Goal: Information Seeking & Learning: Learn about a topic

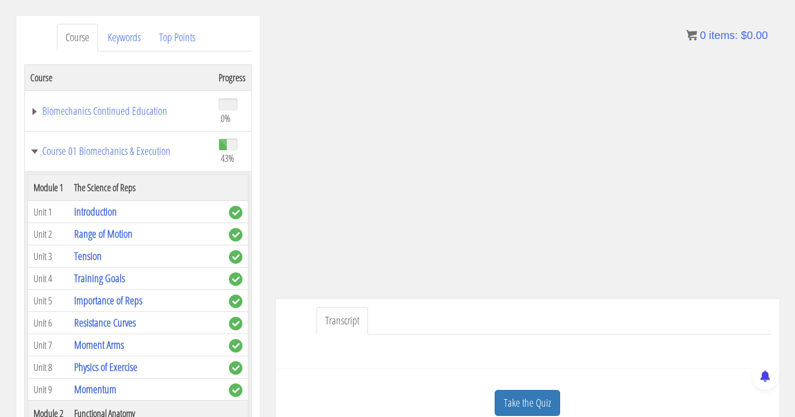
scroll to position [1737, 0]
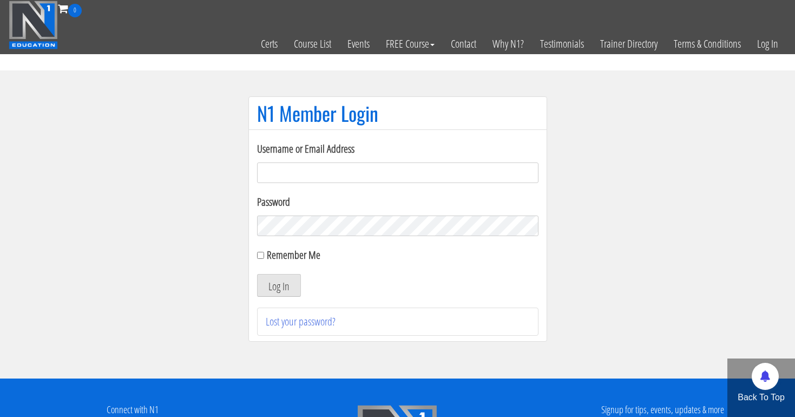
type input "tpweimar@me.com"
click at [278, 285] on button "Log In" at bounding box center [279, 285] width 44 height 23
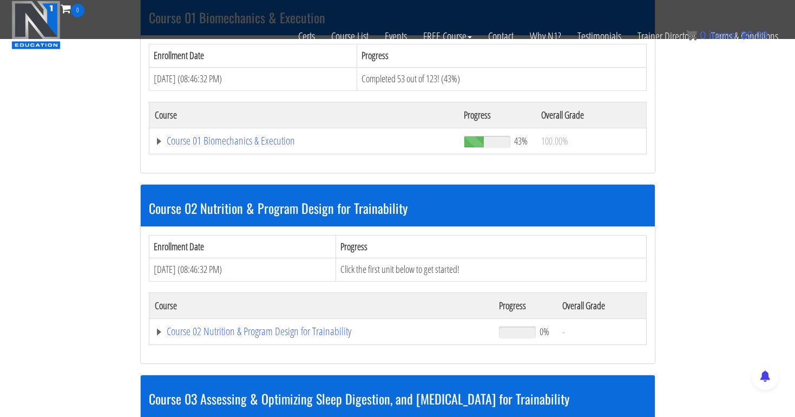
scroll to position [358, 0]
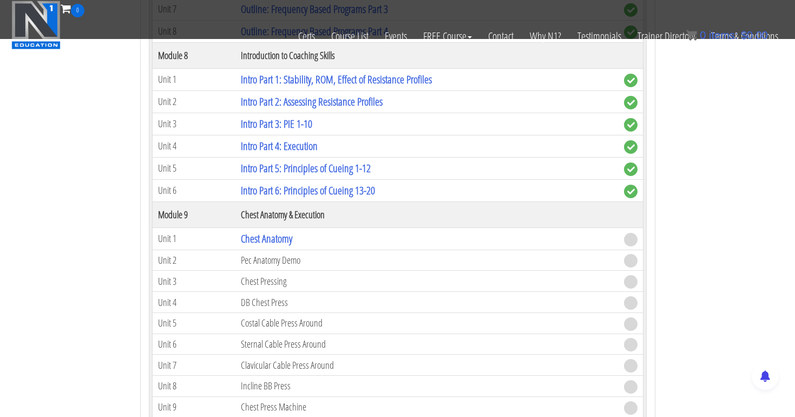
scroll to position [1722, 0]
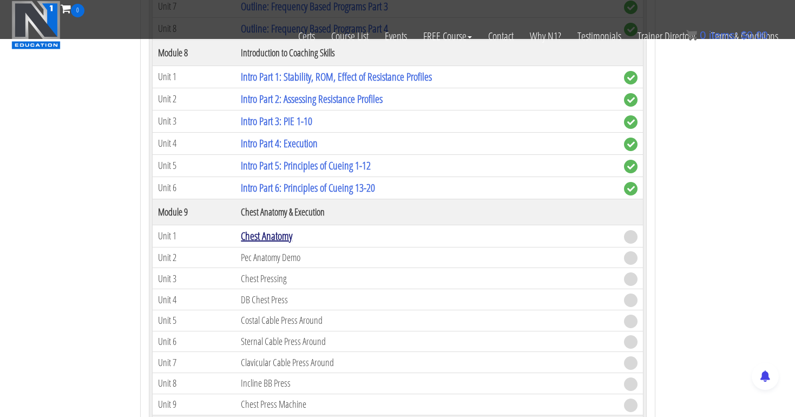
click at [284, 236] on link "Chest Anatomy" at bounding box center [266, 235] width 51 height 15
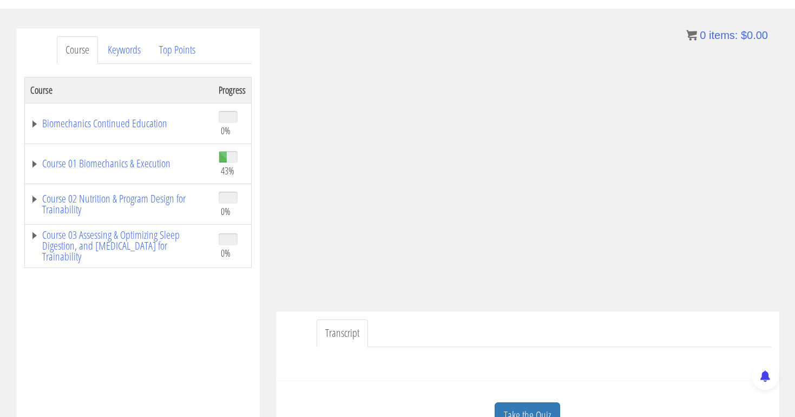
scroll to position [123, 0]
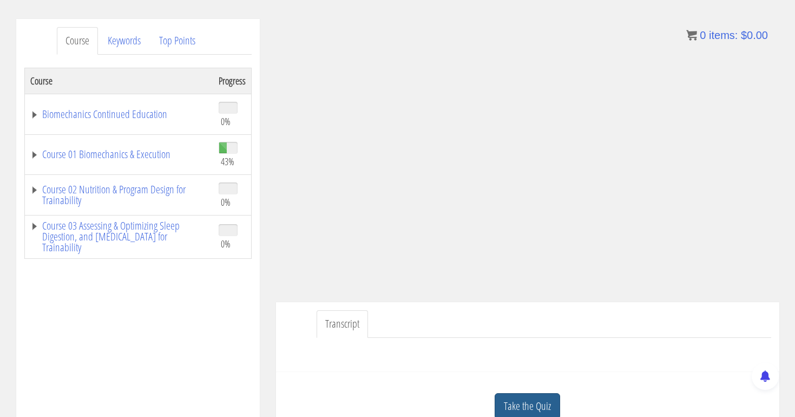
click at [525, 403] on link "Take the Quiz" at bounding box center [527, 406] width 65 height 27
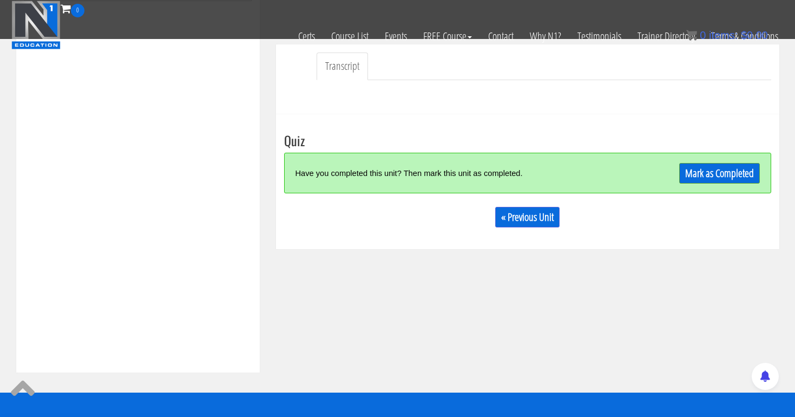
scroll to position [312, 0]
click at [705, 173] on link "Mark as Completed" at bounding box center [719, 173] width 81 height 21
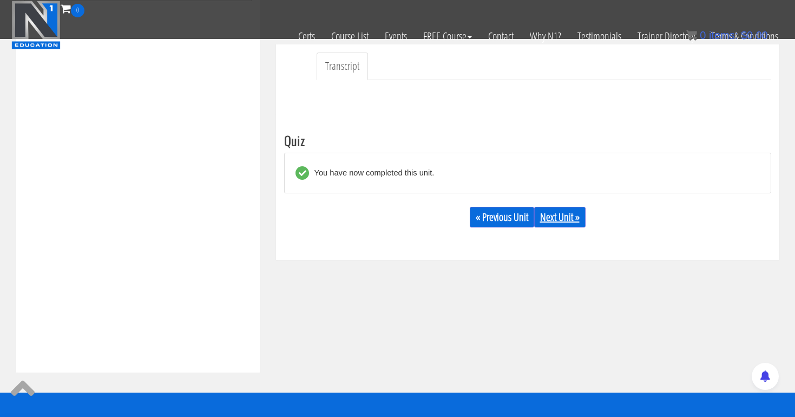
click at [559, 214] on link "Next Unit »" at bounding box center [559, 217] width 51 height 21
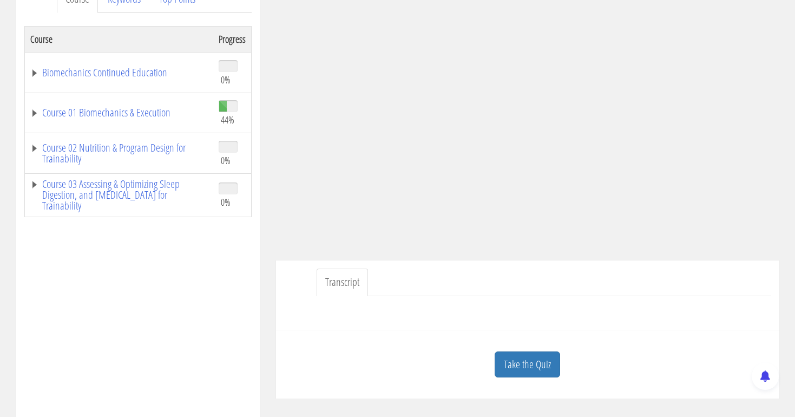
scroll to position [165, 0]
click at [182, 115] on link "Course 01 Biomechanics & Execution" at bounding box center [119, 112] width 178 height 11
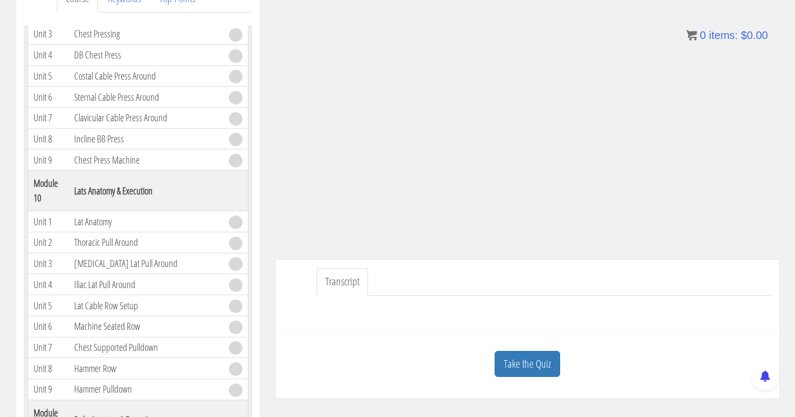
scroll to position [1843, 0]
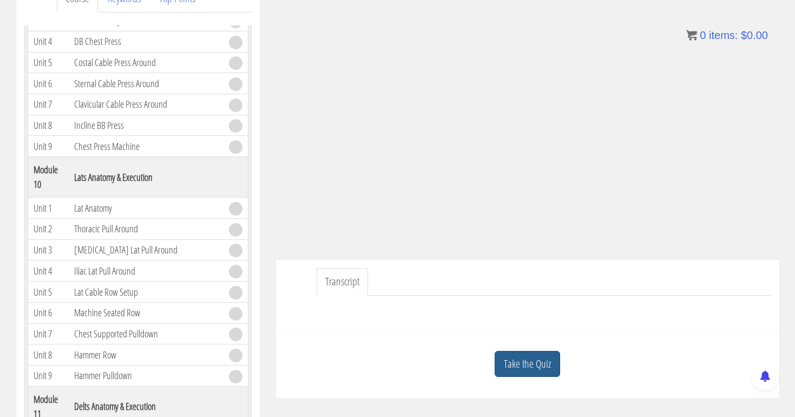
click at [543, 359] on link "Take the Quiz" at bounding box center [527, 364] width 65 height 27
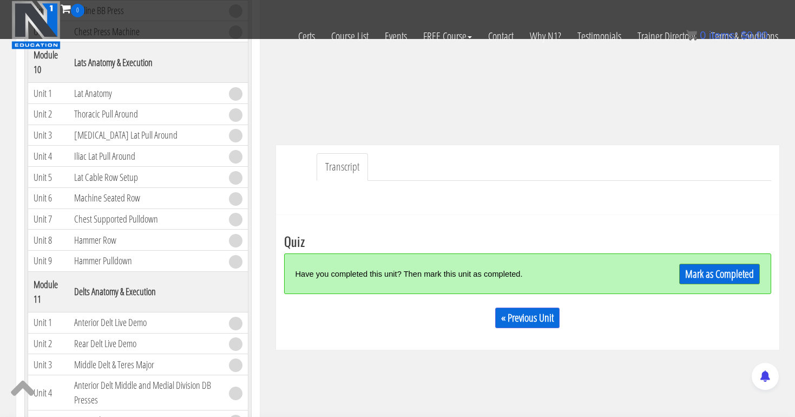
scroll to position [212, 0]
click at [707, 275] on link "Mark as Completed" at bounding box center [719, 274] width 81 height 21
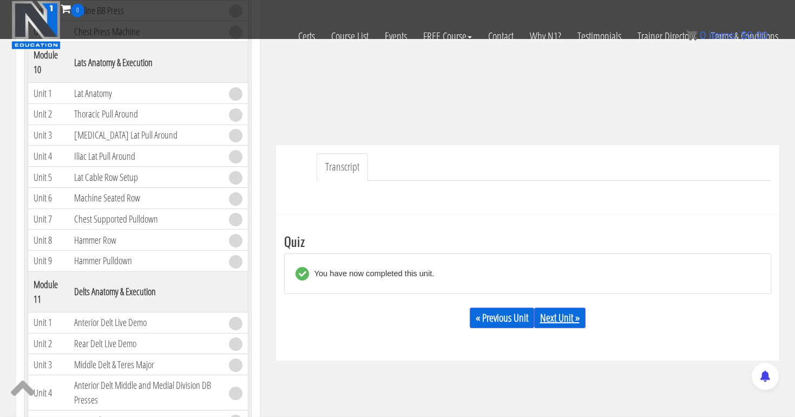
click at [567, 321] on link "Next Unit »" at bounding box center [559, 317] width 51 height 21
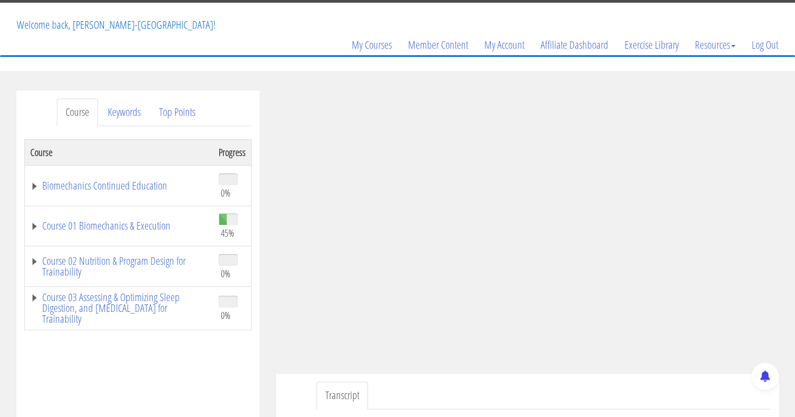
scroll to position [90, 0]
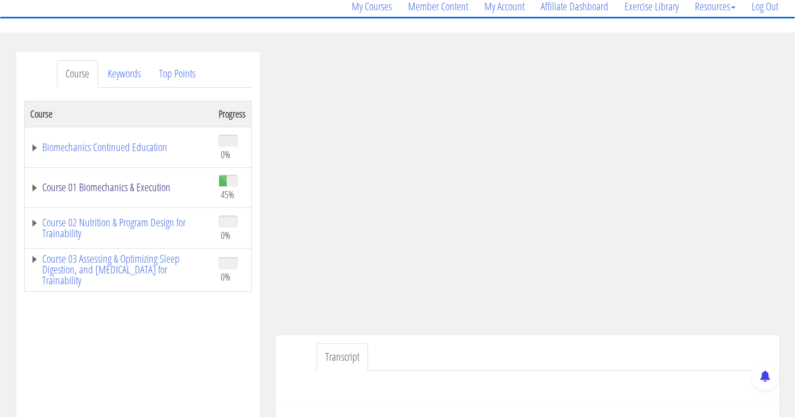
click at [116, 182] on link "Course 01 Biomechanics & Execution" at bounding box center [119, 187] width 178 height 11
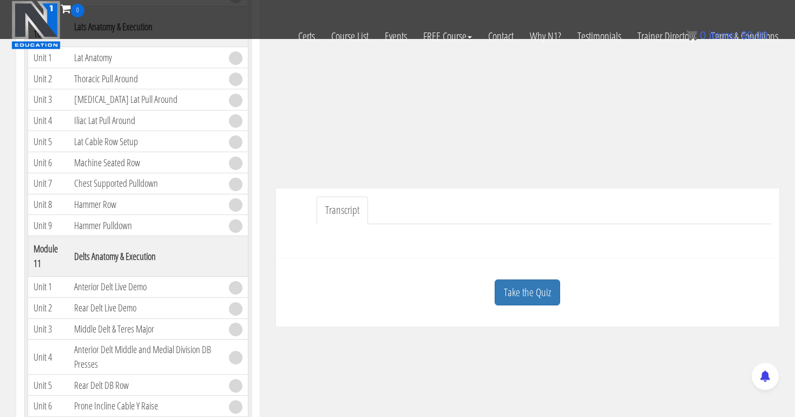
scroll to position [244, 0]
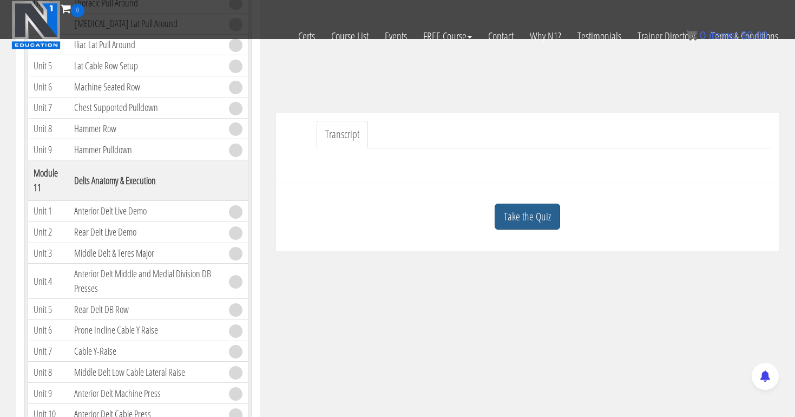
click at [528, 220] on link "Take the Quiz" at bounding box center [527, 217] width 65 height 27
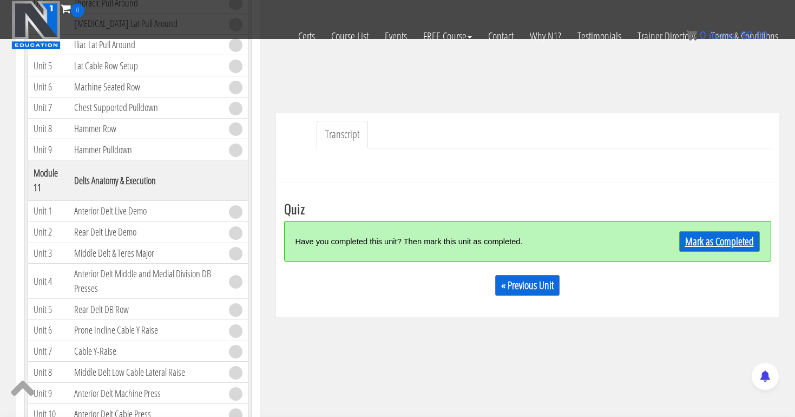
click at [692, 232] on link "Mark as Completed" at bounding box center [719, 241] width 81 height 21
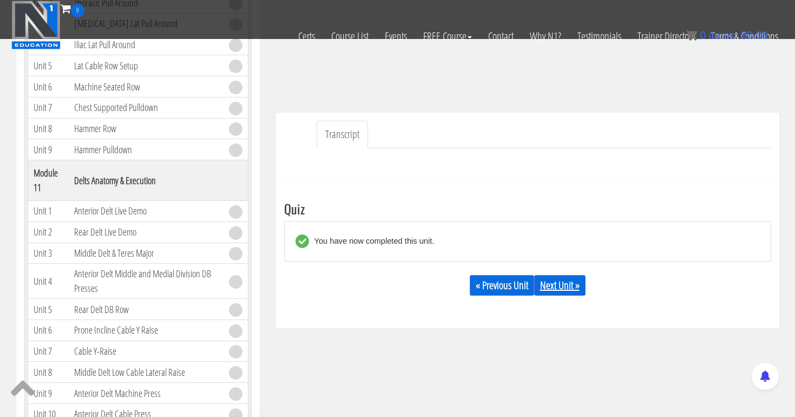
click at [571, 281] on link "Next Unit »" at bounding box center [559, 285] width 51 height 21
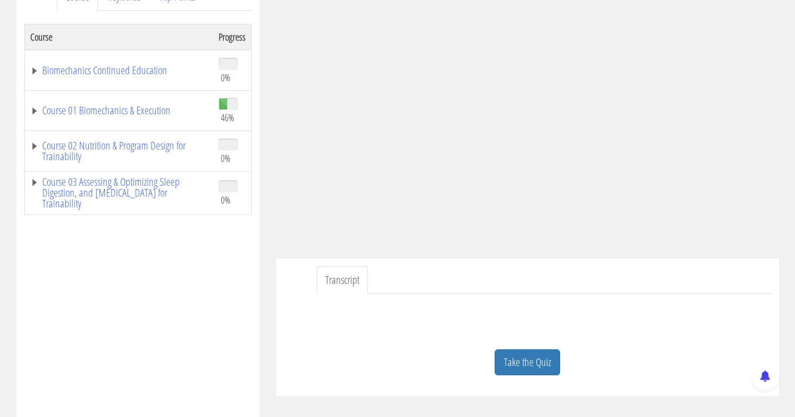
scroll to position [186, 0]
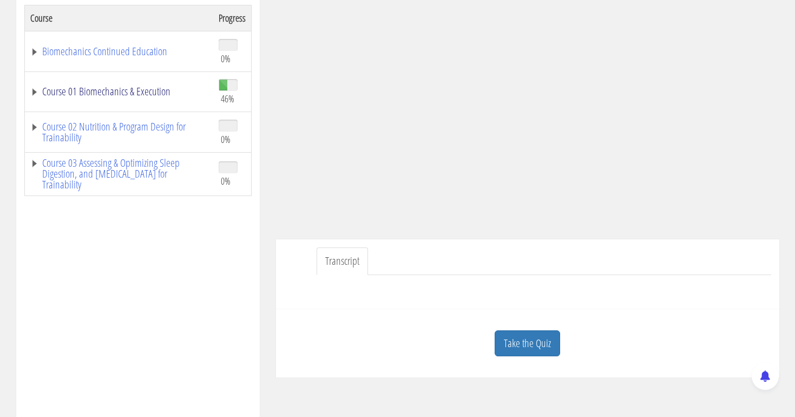
click at [199, 91] on link "Course 01 Biomechanics & Execution" at bounding box center [119, 91] width 178 height 11
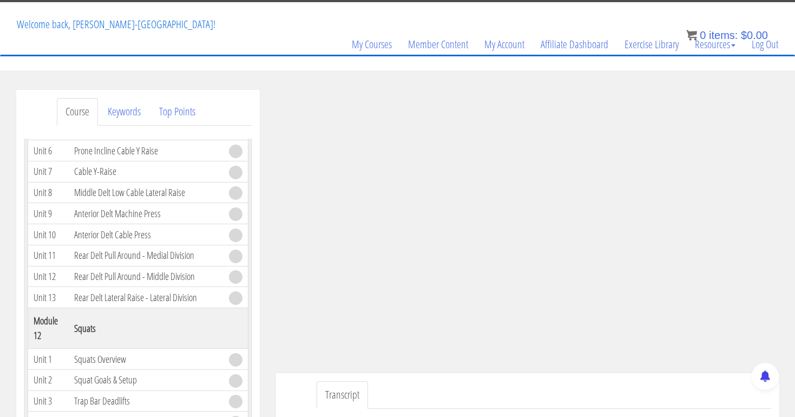
scroll to position [150, 0]
